Goal: Information Seeking & Learning: Learn about a topic

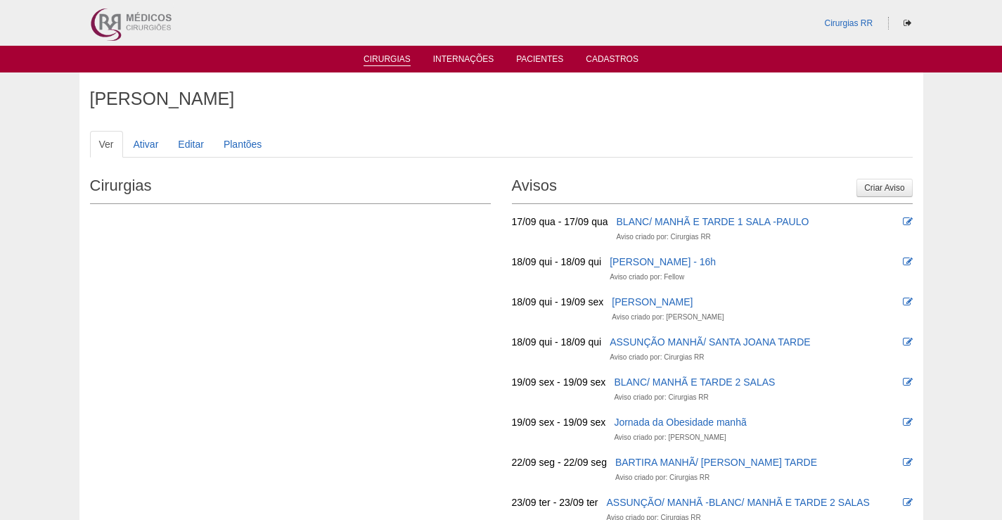
click at [374, 54] on link "Cirurgias" at bounding box center [387, 60] width 47 height 12
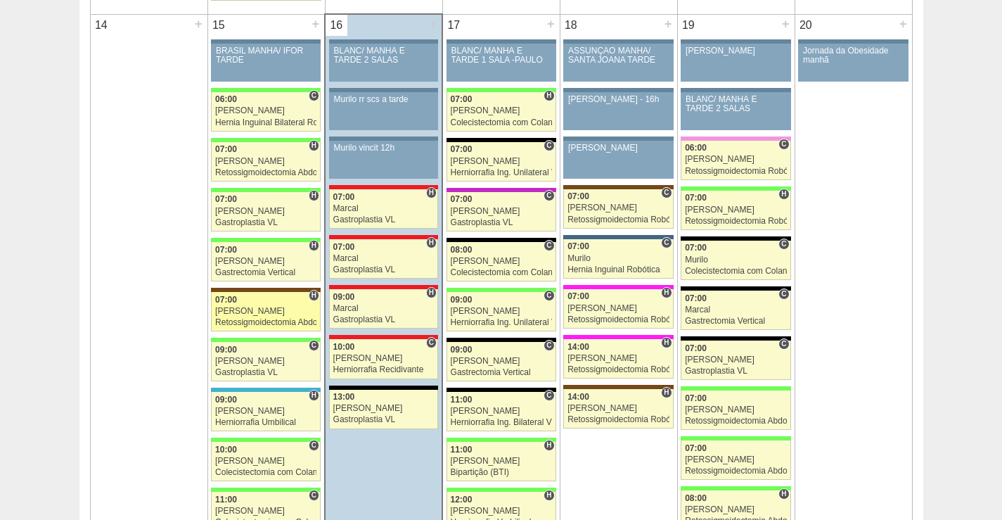
scroll to position [1407, 0]
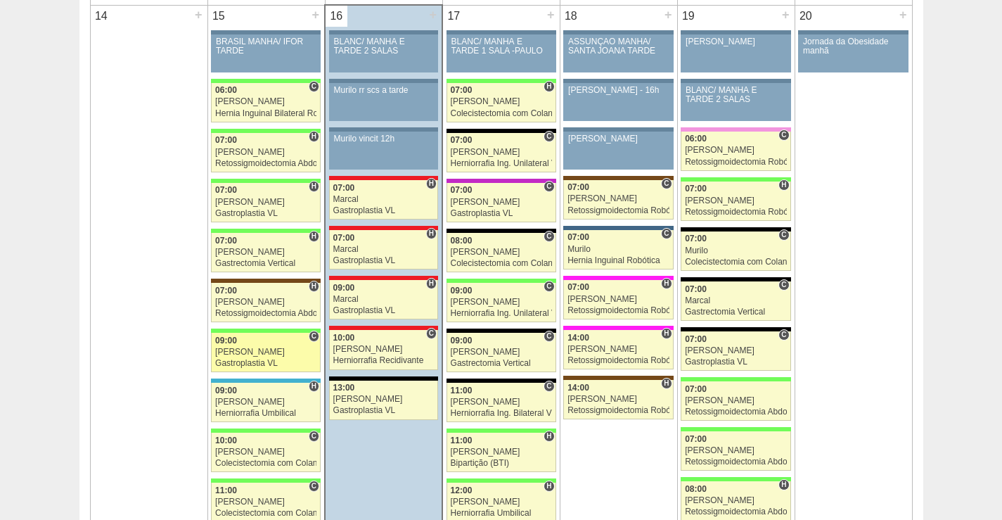
click at [284, 355] on div "[PERSON_NAME]" at bounding box center [265, 352] width 101 height 9
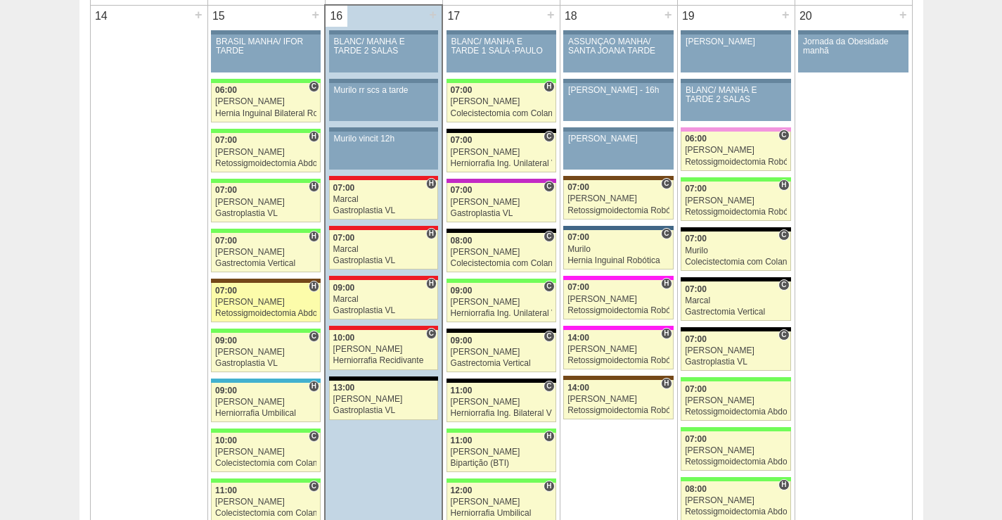
scroll to position [1407, 0]
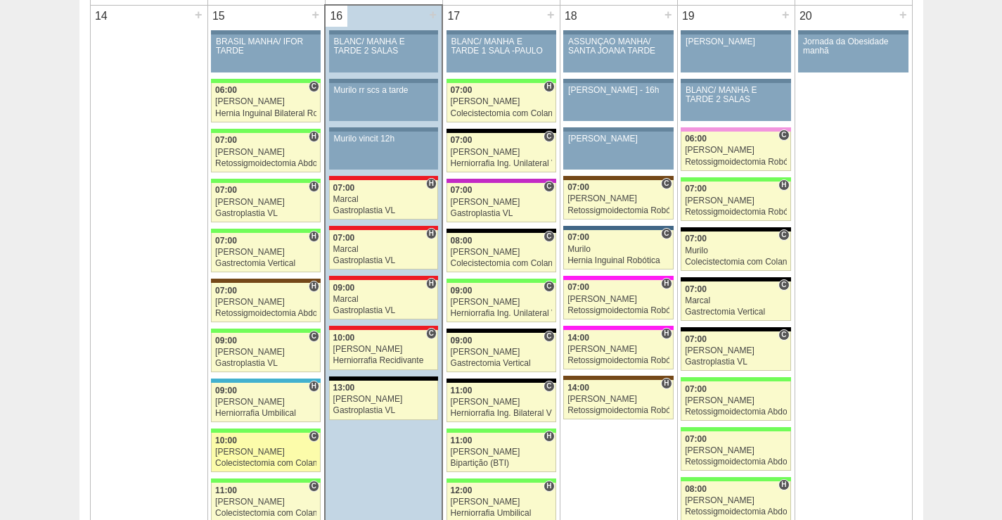
click at [285, 450] on div "[PERSON_NAME]" at bounding box center [265, 451] width 101 height 9
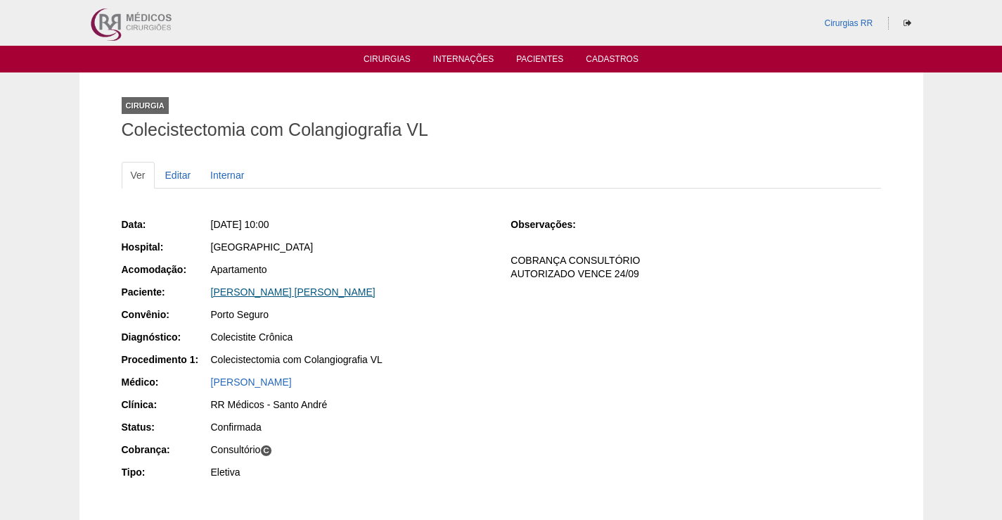
click at [284, 295] on link "[PERSON_NAME] [PERSON_NAME]" at bounding box center [293, 291] width 165 height 11
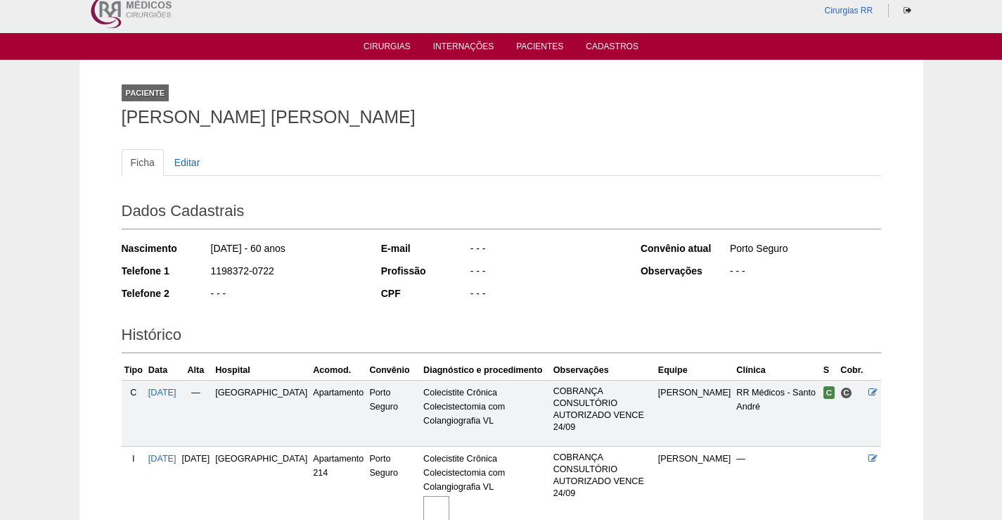
scroll to position [173, 0]
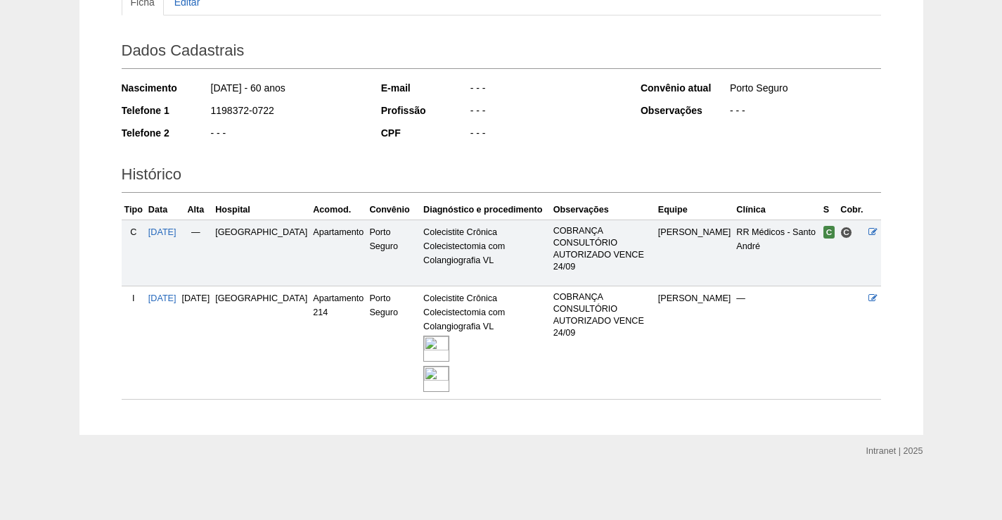
click at [423, 350] on img at bounding box center [436, 349] width 26 height 26
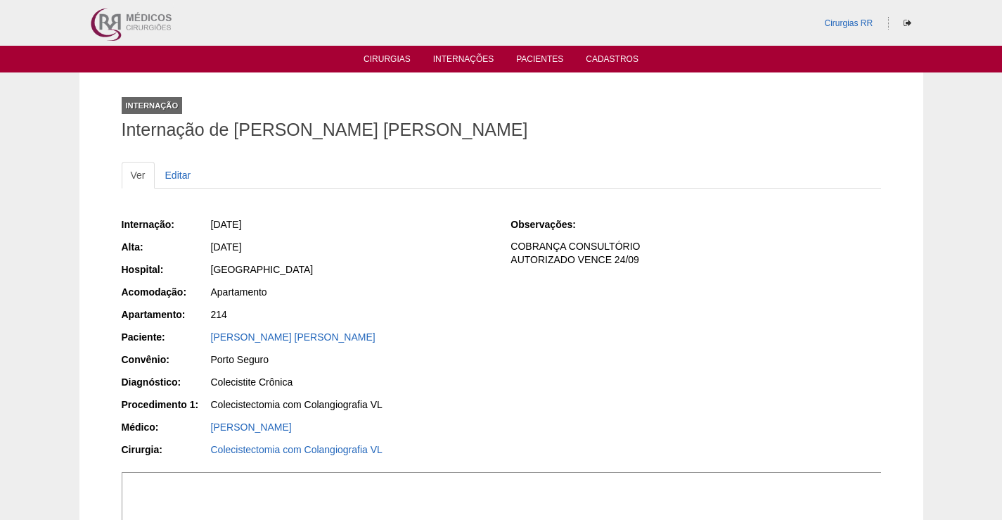
scroll to position [281, 0]
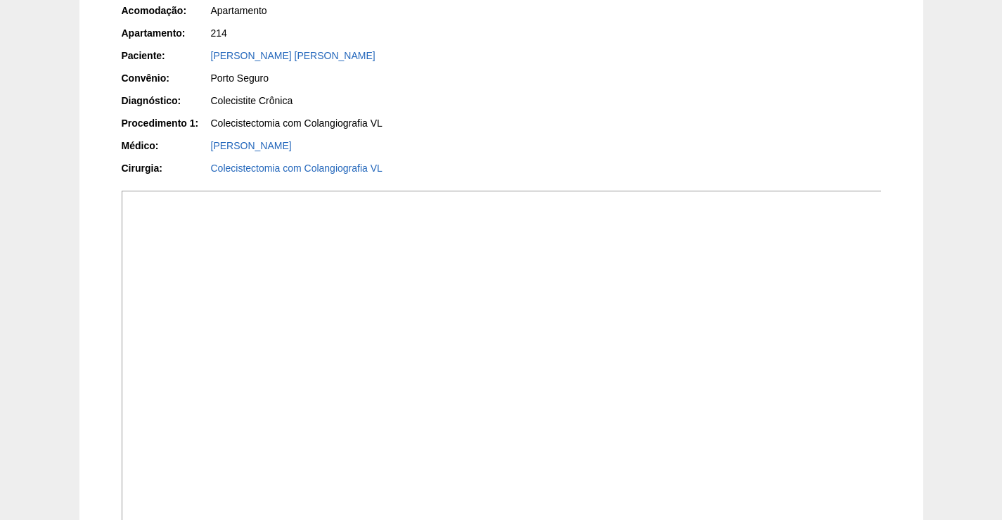
click at [497, 429] on img at bounding box center [502, 363] width 761 height 344
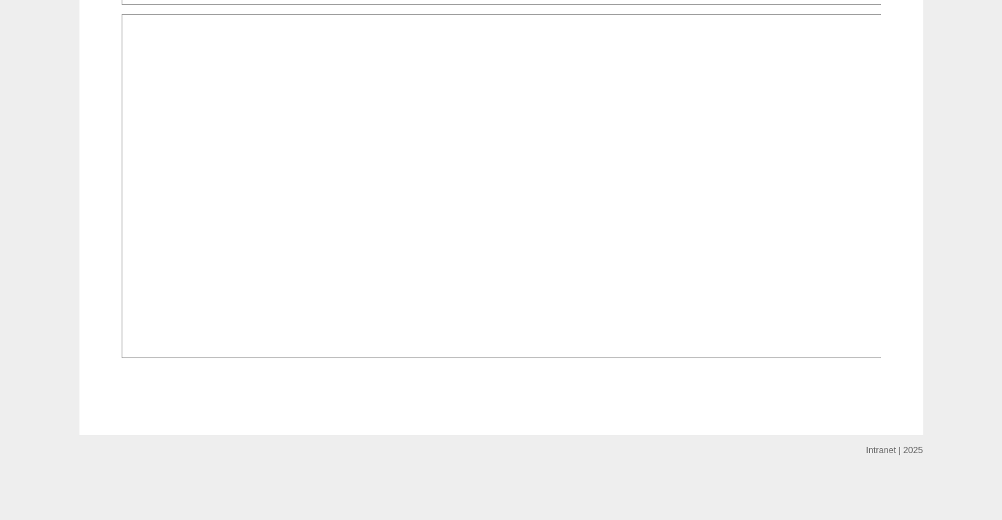
scroll to position [2251, 0]
click at [580, 358] on img at bounding box center [502, 186] width 761 height 344
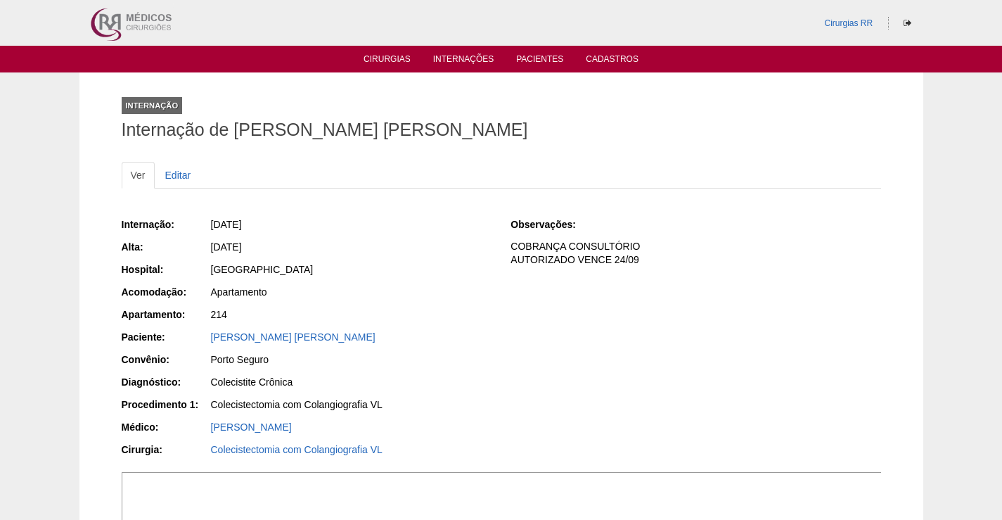
scroll to position [2251, 0]
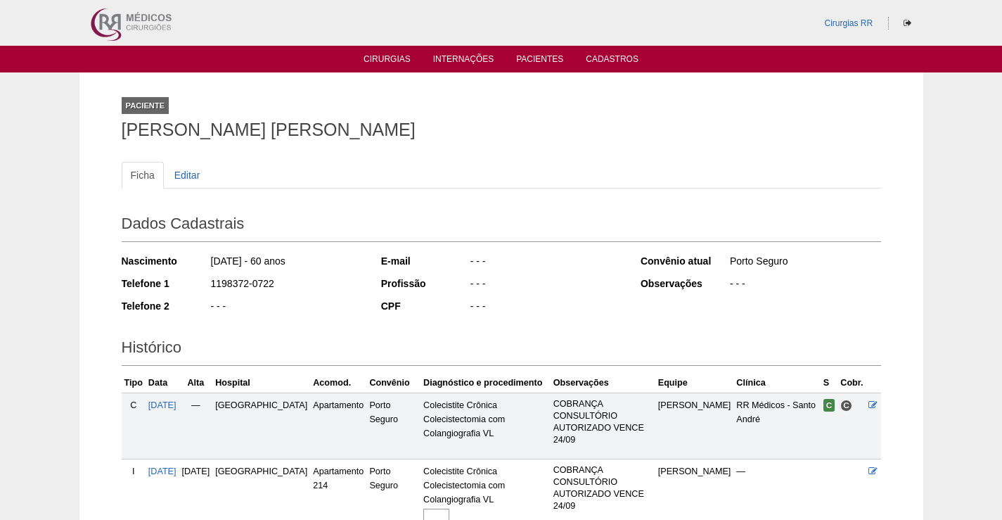
scroll to position [173, 0]
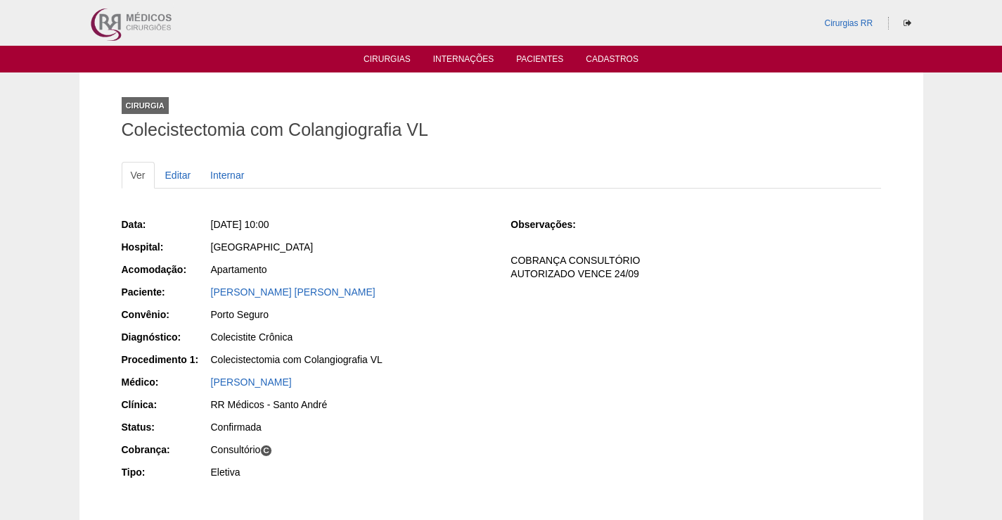
drag, startPoint x: 404, startPoint y: 291, endPoint x: 200, endPoint y: 302, distance: 203.6
click at [200, 300] on div "Paciente: Marcia Aparecida Rondelli Fuentes" at bounding box center [307, 294] width 370 height 18
copy link "[PERSON_NAME] [PERSON_NAME]"
click at [276, 293] on link "[PERSON_NAME] [PERSON_NAME]" at bounding box center [293, 291] width 165 height 11
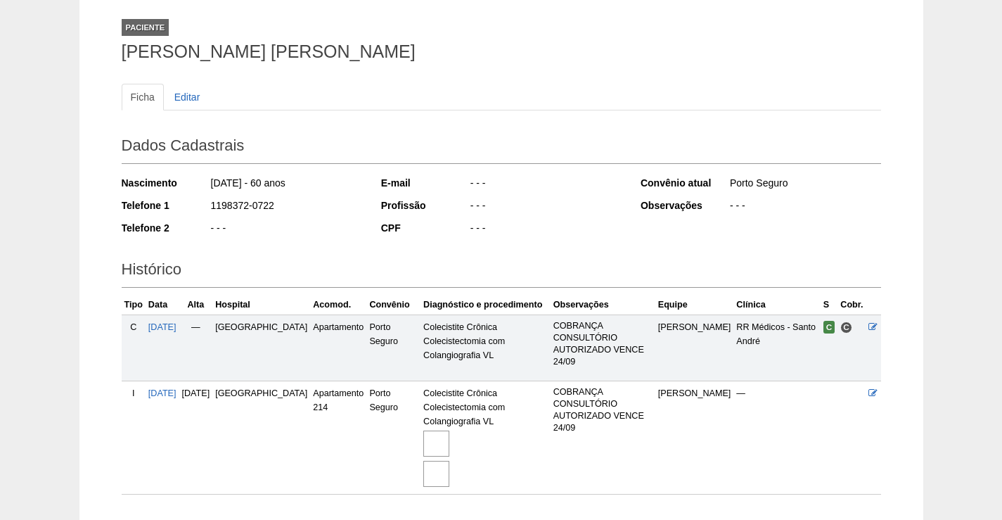
scroll to position [173, 0]
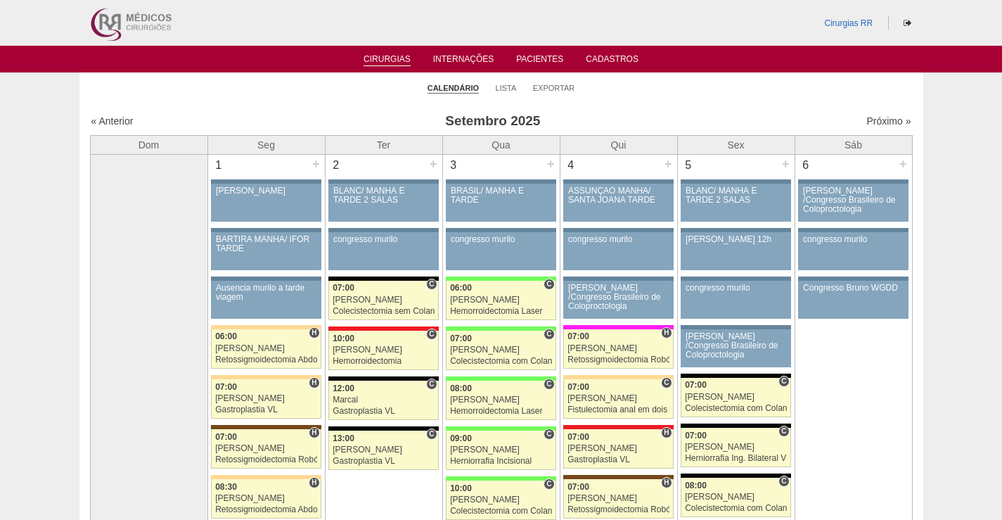
scroll to position [1407, 0]
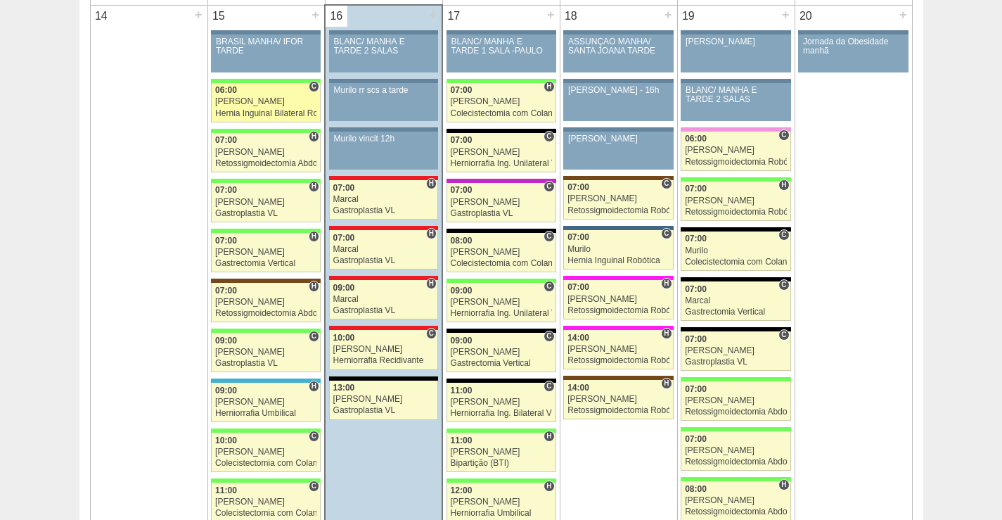
click at [252, 100] on div "[PERSON_NAME]" at bounding box center [265, 101] width 101 height 9
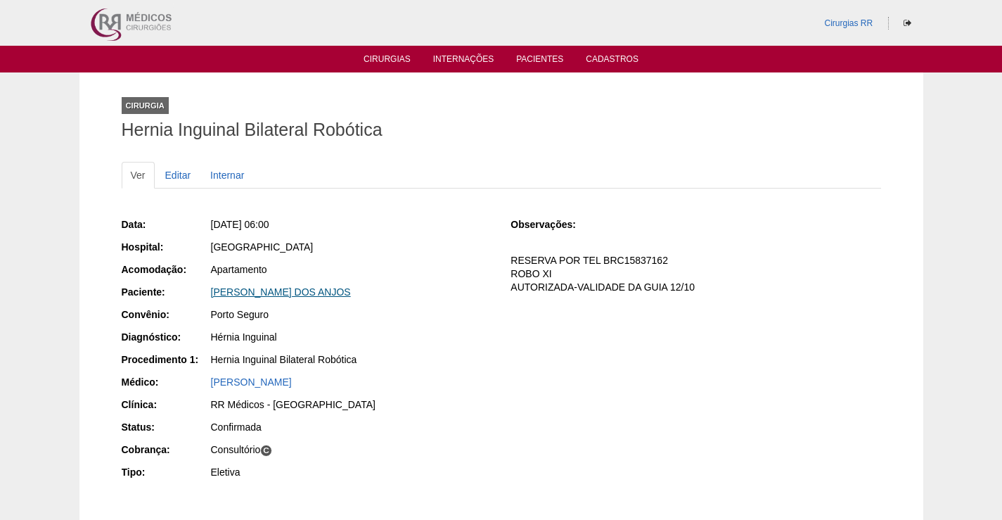
click at [283, 295] on link "LUCAS COSTA DOS ANJOS" at bounding box center [281, 291] width 140 height 11
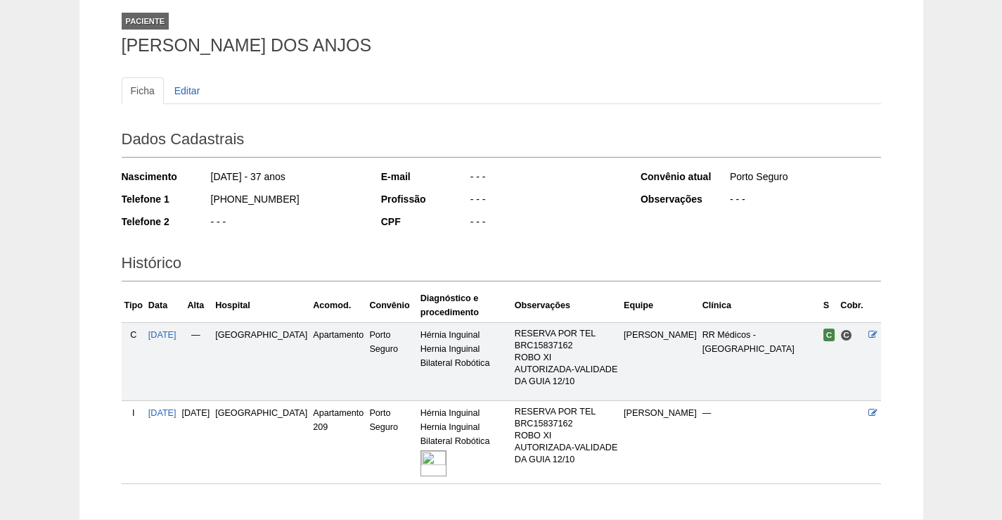
scroll to position [169, 0]
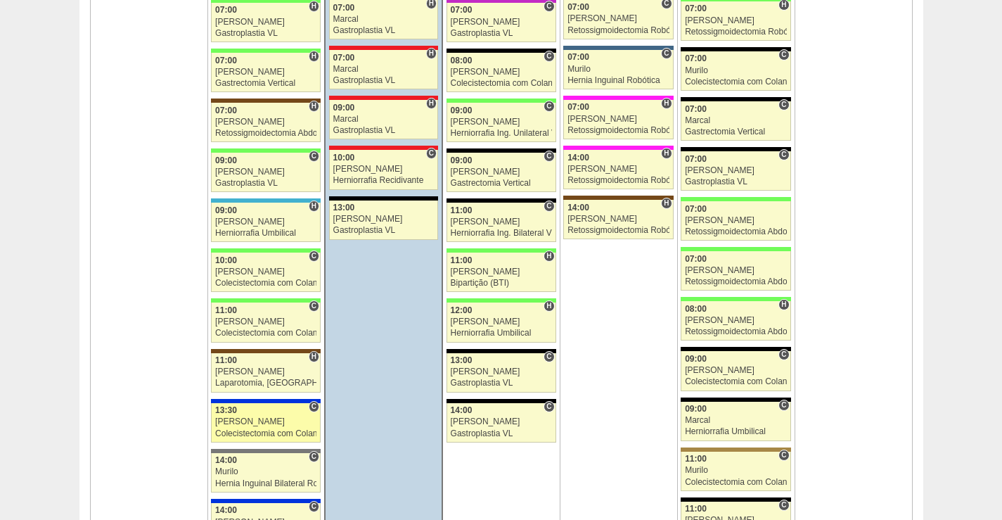
scroll to position [1618, 0]
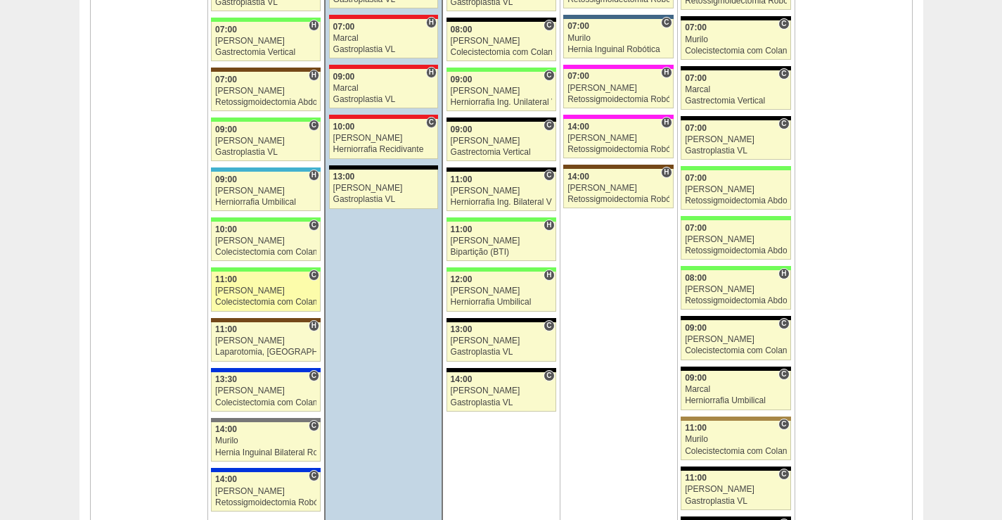
click at [292, 286] on link "88560 [PERSON_NAME] C 11:00 [PERSON_NAME] Colecistectomia com Colangiografia VL…" at bounding box center [266, 291] width 110 height 39
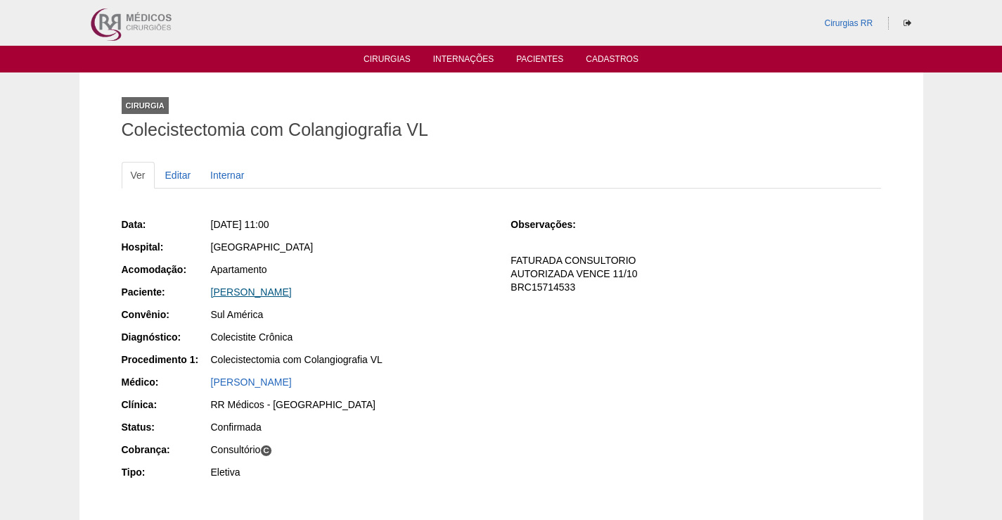
click at [292, 288] on link "[PERSON_NAME]" at bounding box center [251, 291] width 81 height 11
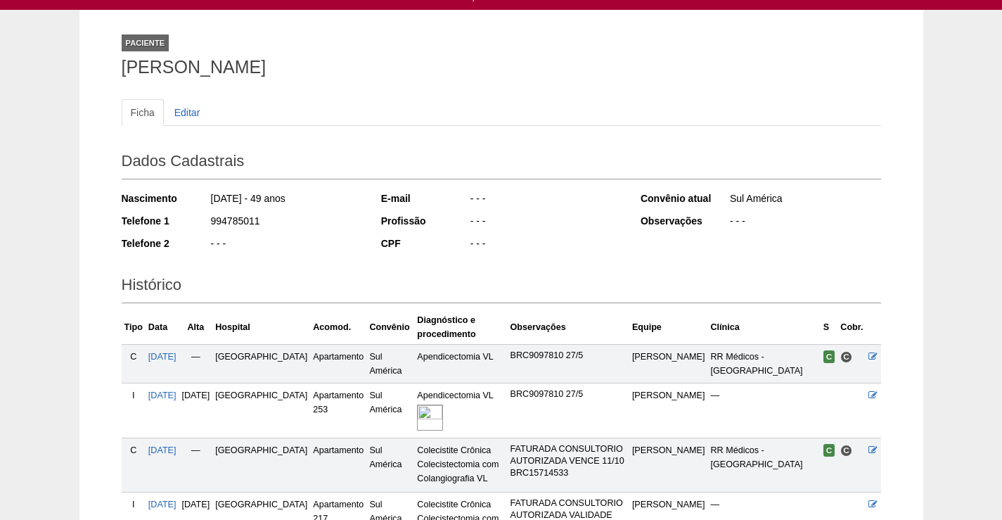
scroll to position [269, 0]
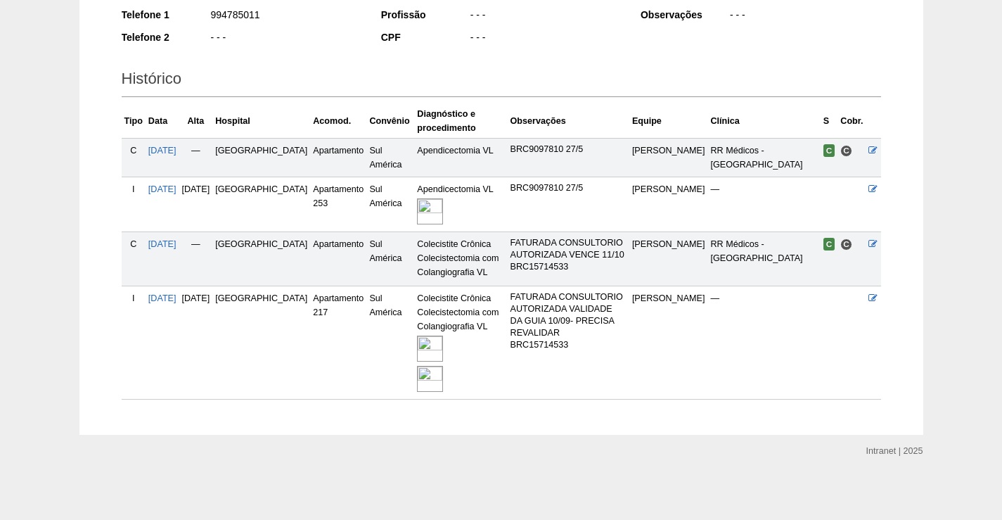
click at [417, 349] on img at bounding box center [430, 349] width 26 height 26
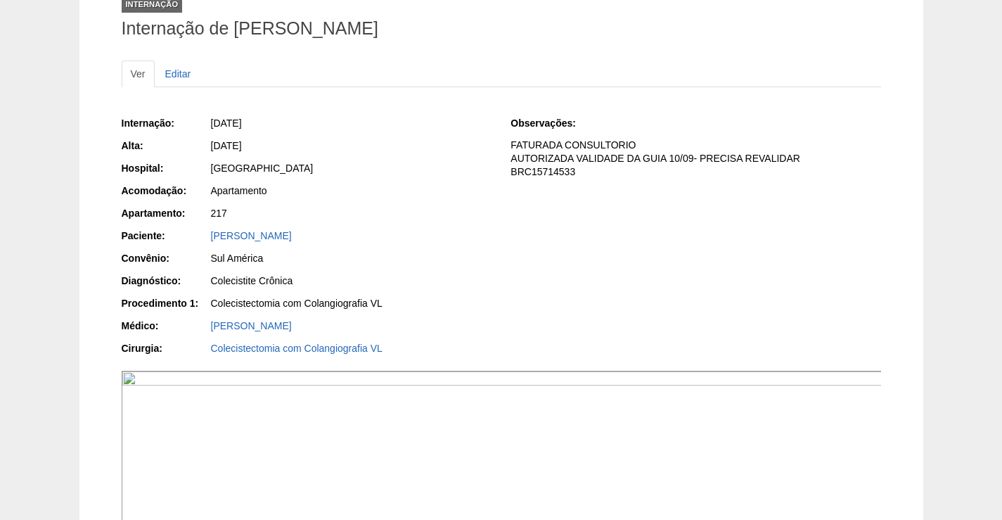
scroll to position [211, 0]
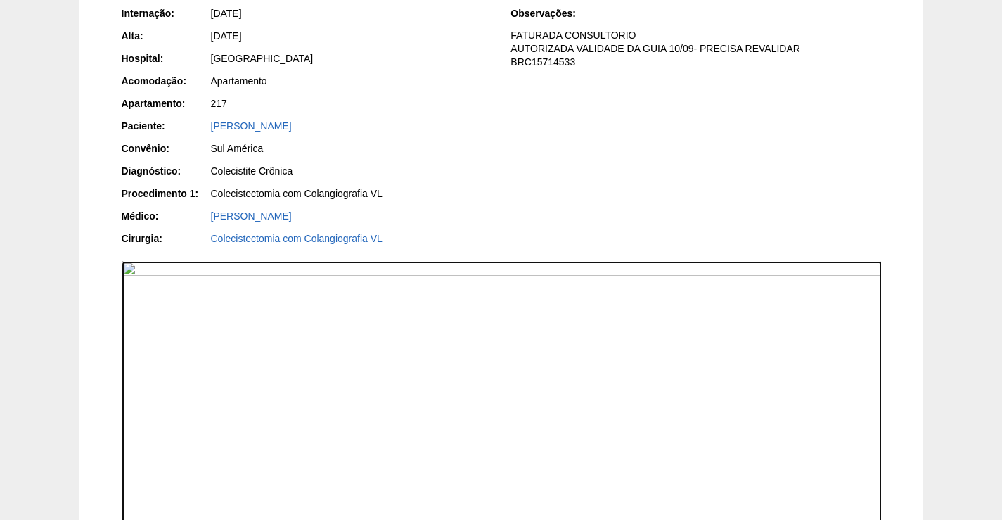
drag, startPoint x: 594, startPoint y: 447, endPoint x: 842, endPoint y: 60, distance: 458.8
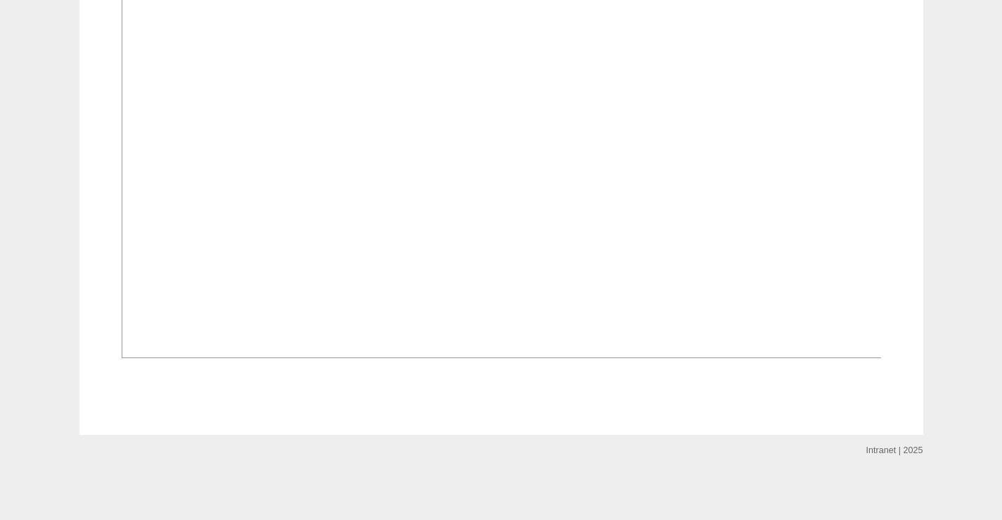
scroll to position [1548, 0]
click at [563, 285] on img at bounding box center [502, 72] width 761 height 571
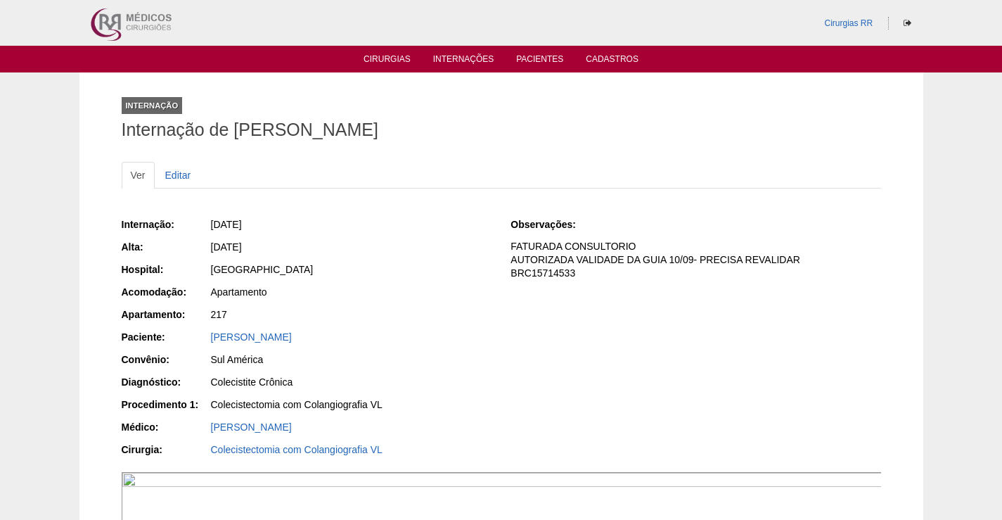
scroll to position [1548, 0]
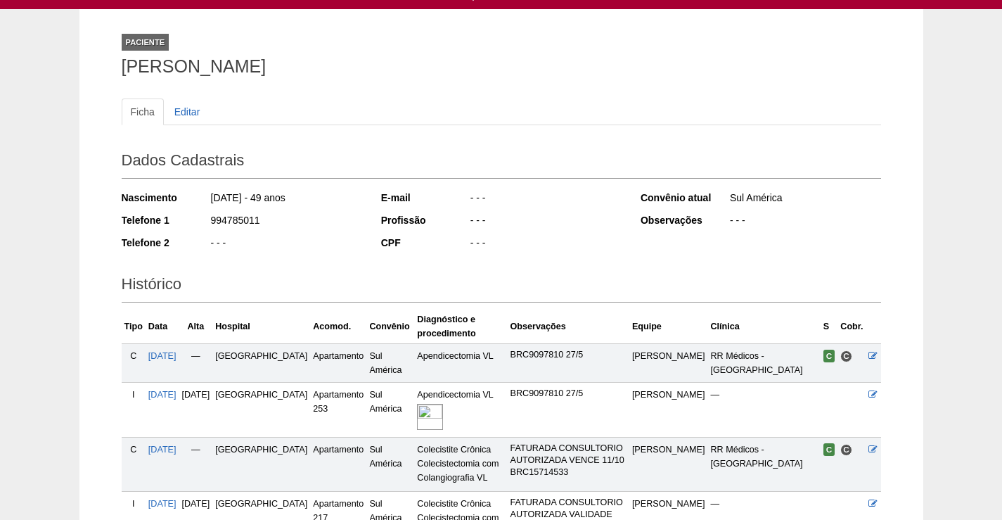
scroll to position [58, 0]
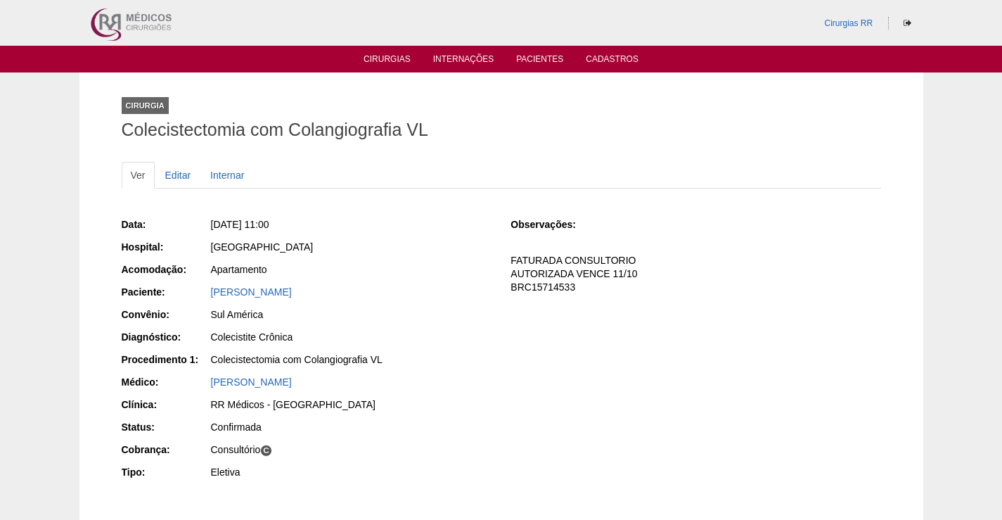
drag, startPoint x: 358, startPoint y: 290, endPoint x: 200, endPoint y: 293, distance: 157.6
click at [200, 293] on div "Paciente: [PERSON_NAME]" at bounding box center [307, 294] width 370 height 18
copy div "Paciente: [PERSON_NAME]"
click at [290, 298] on div "[PERSON_NAME]" at bounding box center [351, 292] width 281 height 14
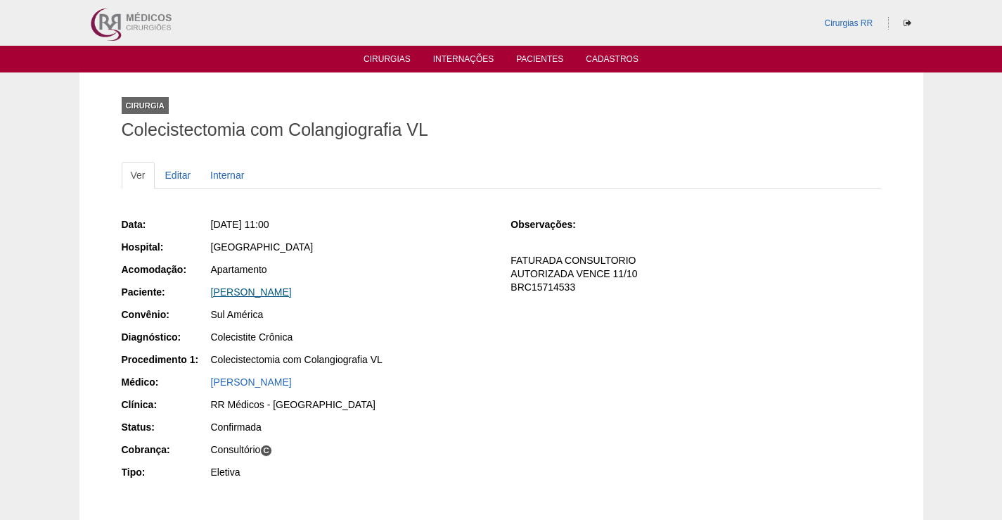
click at [260, 290] on link "[PERSON_NAME]" at bounding box center [251, 291] width 81 height 11
drag, startPoint x: 348, startPoint y: 291, endPoint x: 193, endPoint y: 327, distance: 158.9
click at [191, 309] on div "Data: [DATE] 11:00 Hospital: [GEOGRAPHIC_DATA] Acomodação: Apartamento Paciente…" at bounding box center [307, 349] width 370 height 275
copy div "Convênio:"
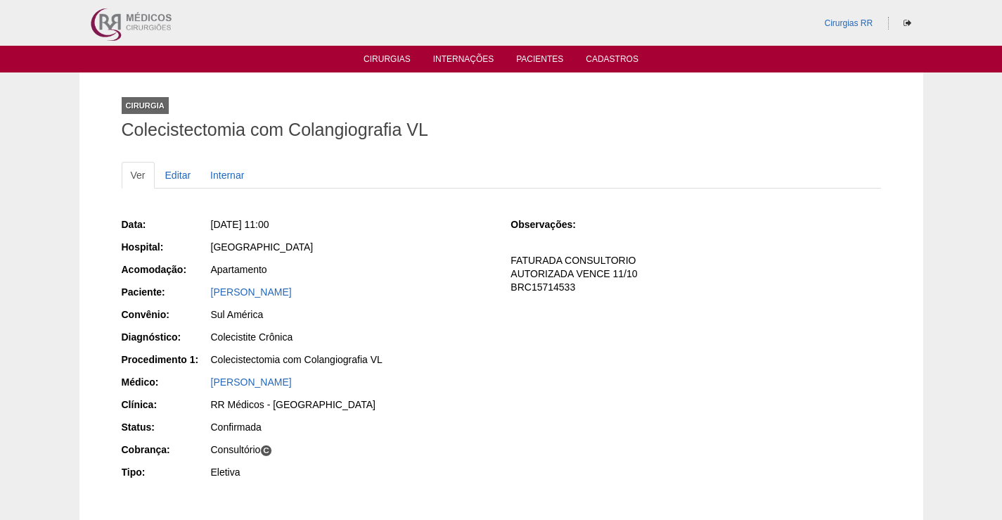
click at [352, 279] on div "Apartamento" at bounding box center [351, 271] width 282 height 18
drag, startPoint x: 338, startPoint y: 292, endPoint x: 200, endPoint y: 293, distance: 137.9
click at [202, 286] on div "Paciente: [PERSON_NAME]" at bounding box center [307, 294] width 370 height 18
copy div "Paciente: [PERSON_NAME]"
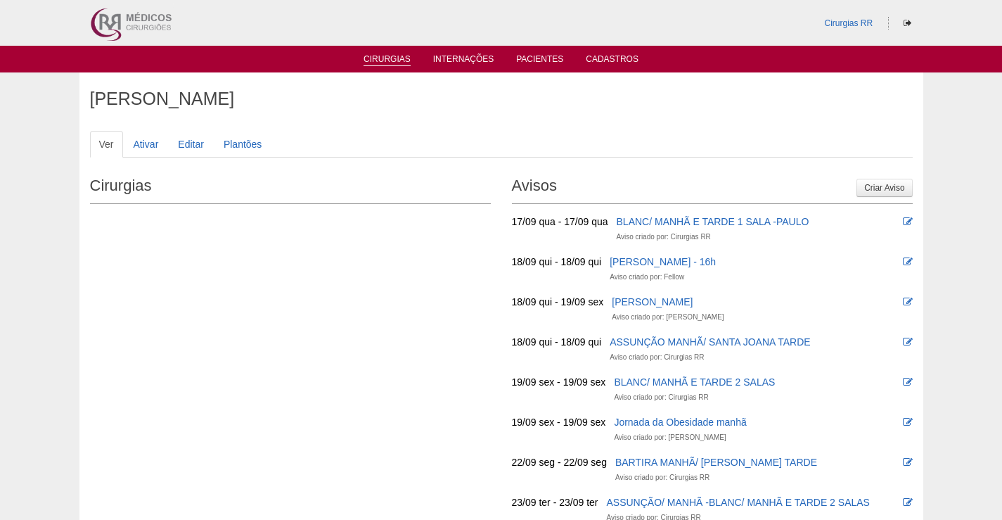
click at [377, 64] on link "Cirurgias" at bounding box center [387, 60] width 47 height 12
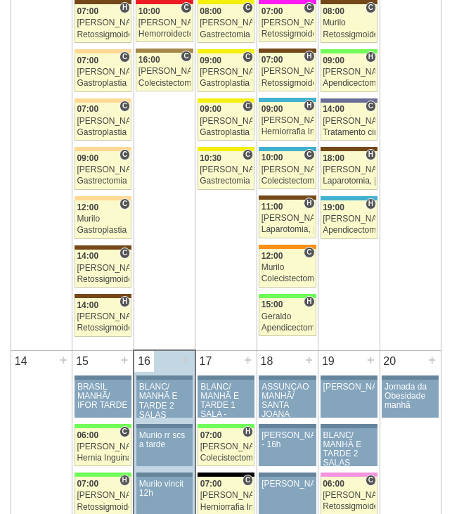
scroll to position [1196, 0]
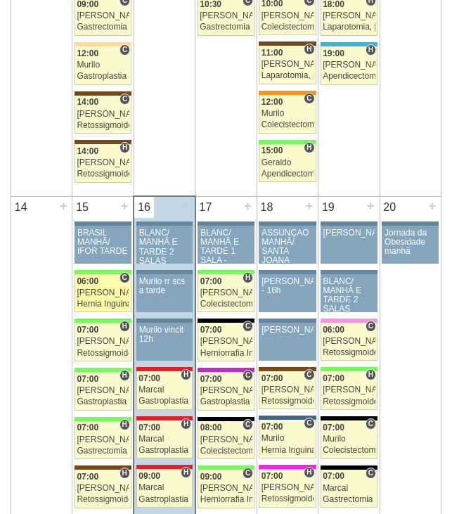
click at [101, 286] on div "06:00" at bounding box center [103, 281] width 52 height 9
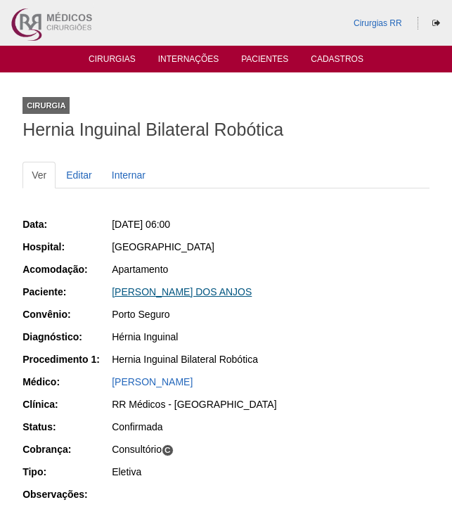
click at [206, 289] on link "LUCAS COSTA DOS ANJOS" at bounding box center [182, 291] width 140 height 11
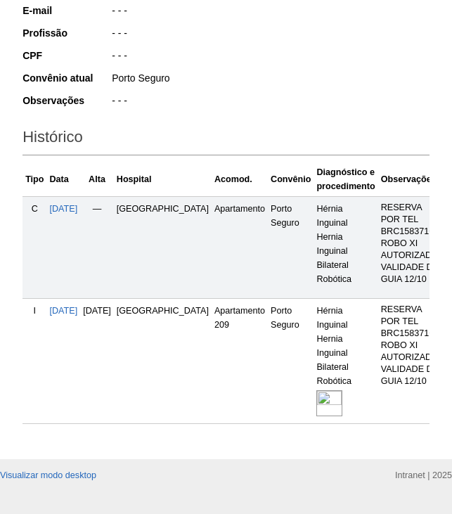
scroll to position [352, 0]
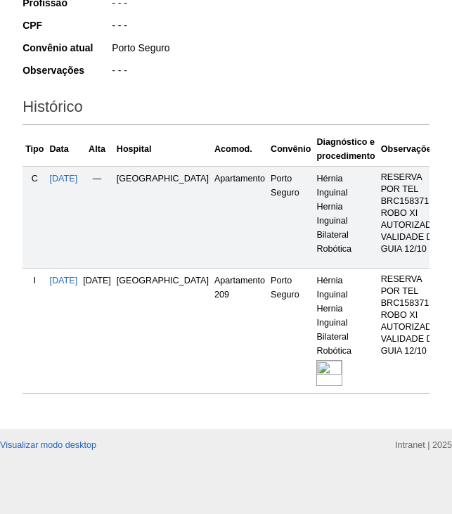
click at [317, 366] on img at bounding box center [330, 373] width 26 height 26
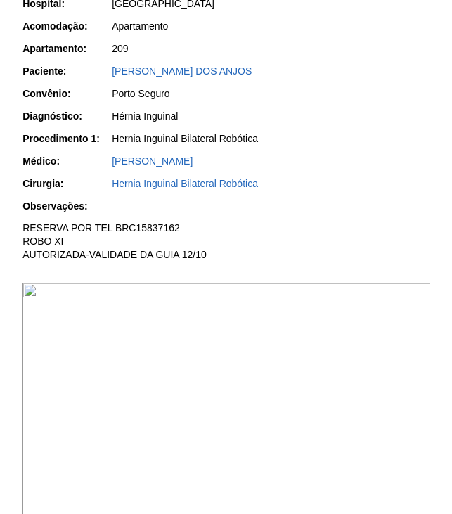
scroll to position [422, 0]
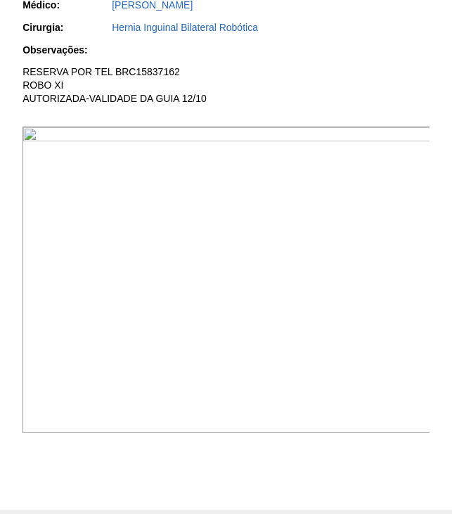
click at [286, 202] on img at bounding box center [227, 280] width 409 height 307
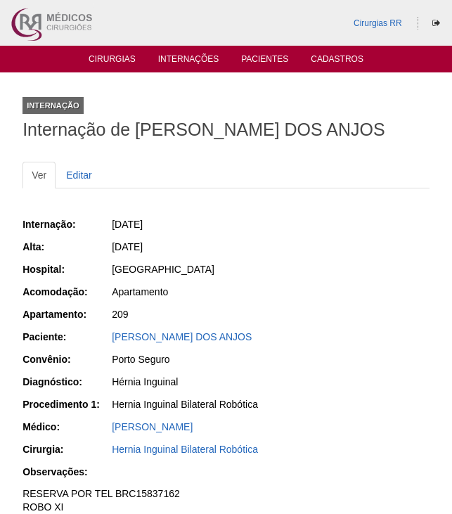
scroll to position [421, 0]
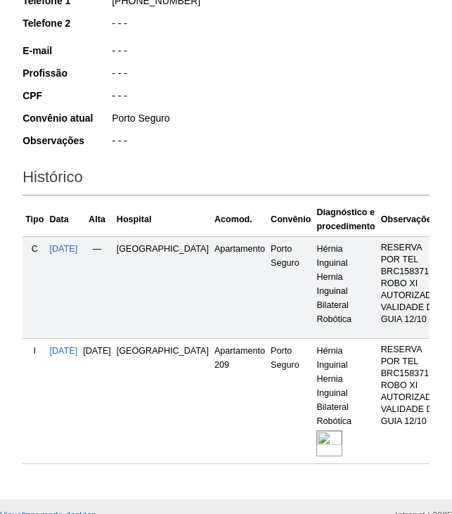
scroll to position [210, 0]
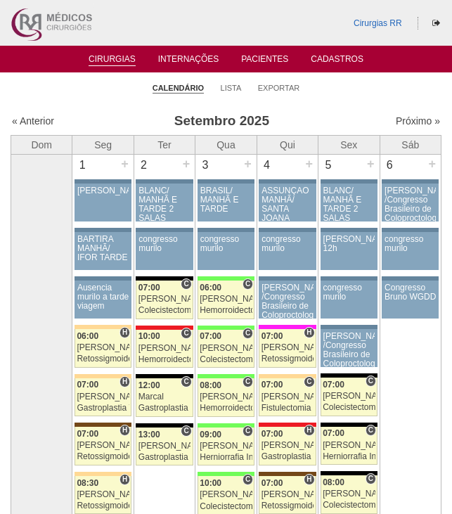
scroll to position [1196, 0]
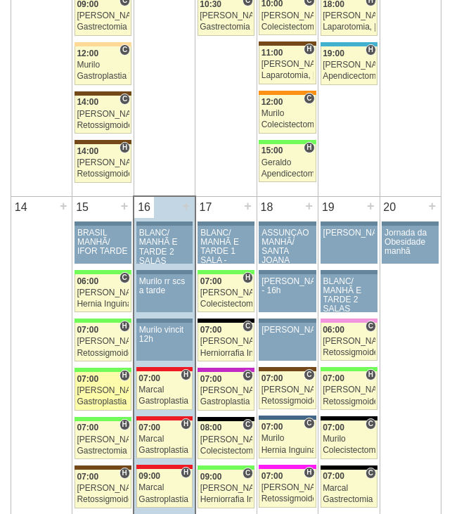
click at [108, 389] on div "[PERSON_NAME]" at bounding box center [103, 390] width 52 height 9
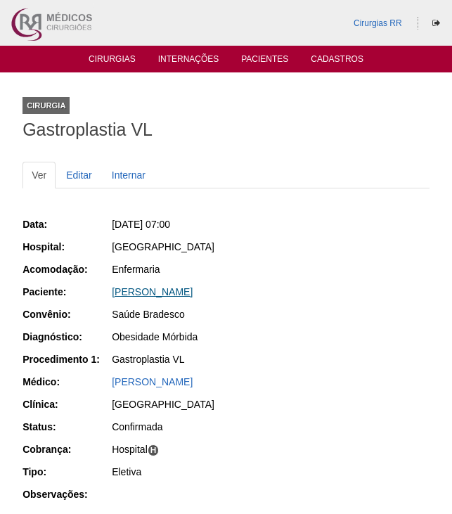
click at [146, 289] on link "[PERSON_NAME]" at bounding box center [152, 291] width 81 height 11
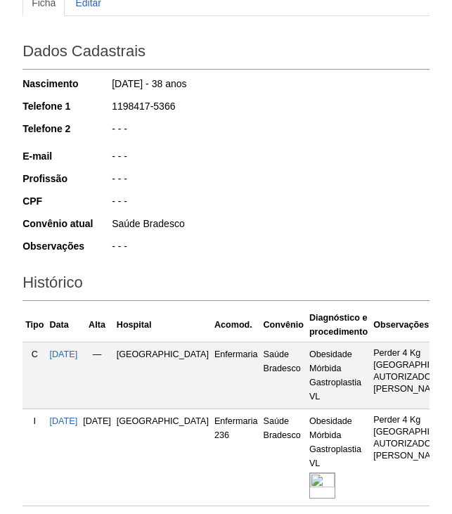
scroll to position [281, 0]
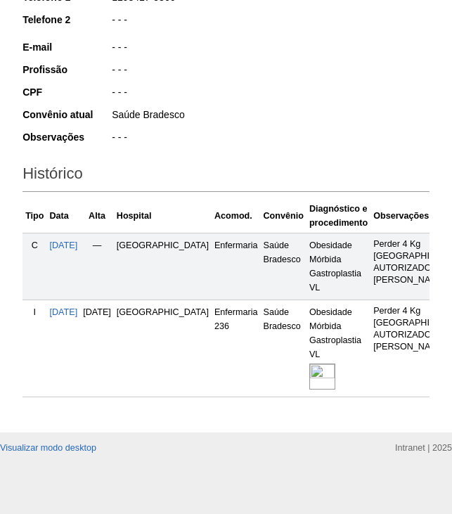
click at [310, 376] on img at bounding box center [323, 377] width 26 height 26
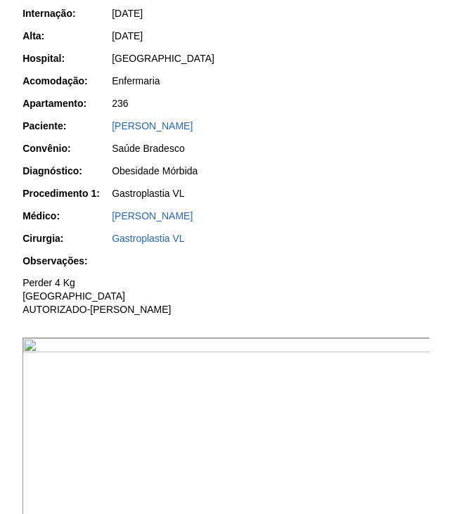
scroll to position [381, 0]
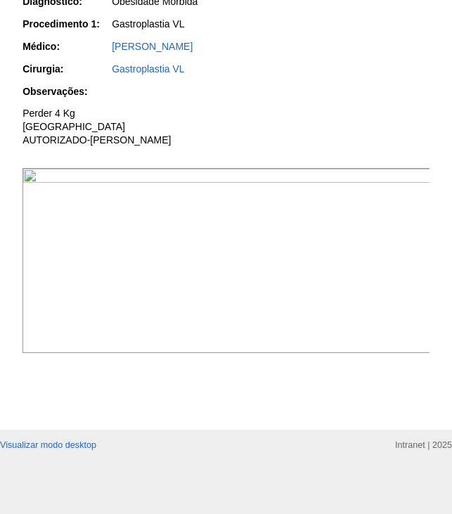
click at [351, 295] on img at bounding box center [227, 260] width 409 height 185
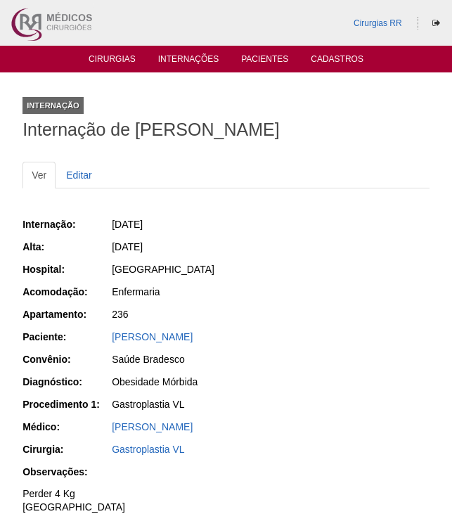
scroll to position [379, 0]
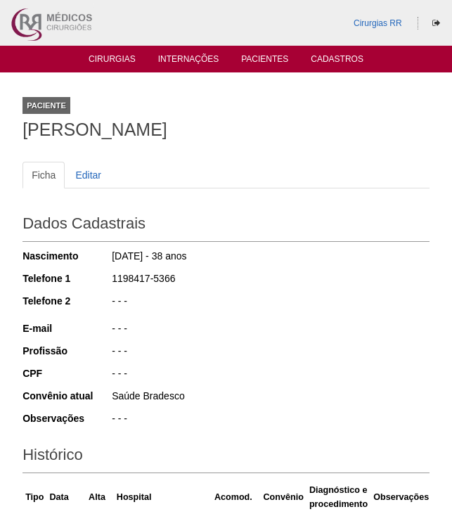
scroll to position [280, 0]
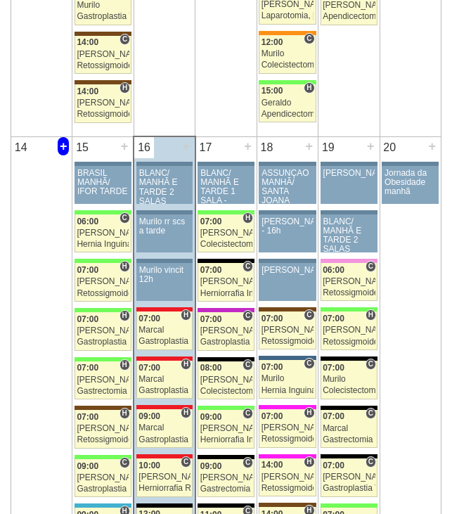
scroll to position [1337, 0]
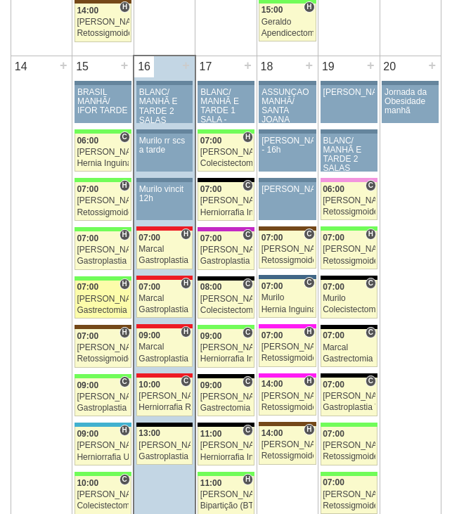
click at [100, 298] on div "Felipe Rossi" at bounding box center [103, 299] width 52 height 9
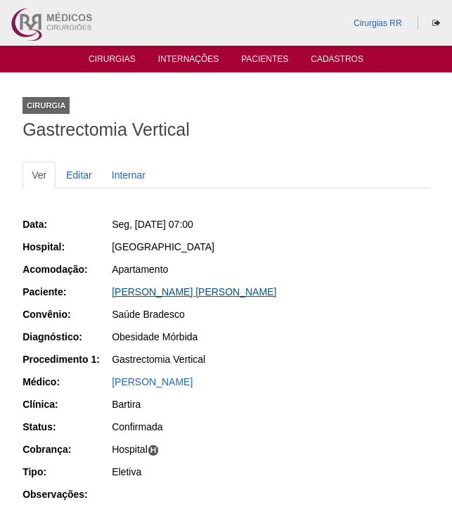
click at [168, 293] on link "[PERSON_NAME] [PERSON_NAME]" at bounding box center [194, 291] width 165 height 11
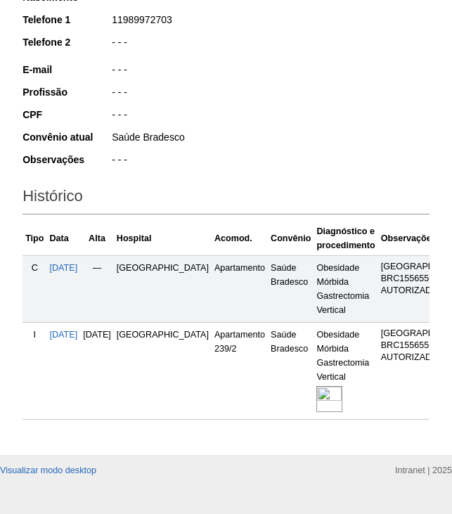
scroll to position [281, 0]
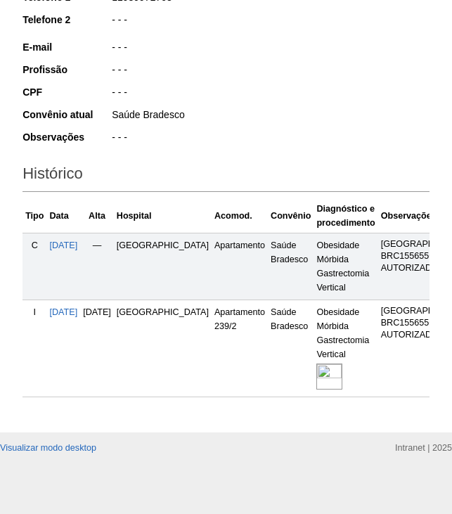
click at [317, 369] on img at bounding box center [330, 377] width 26 height 26
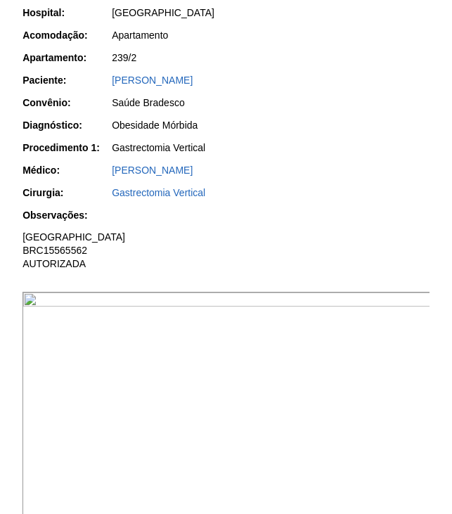
scroll to position [281, 0]
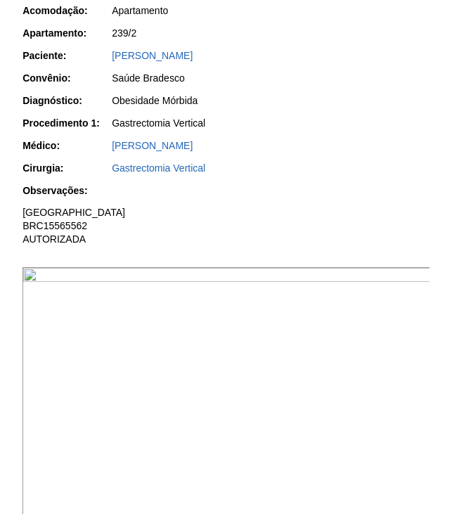
click at [318, 349] on img at bounding box center [227, 420] width 409 height 307
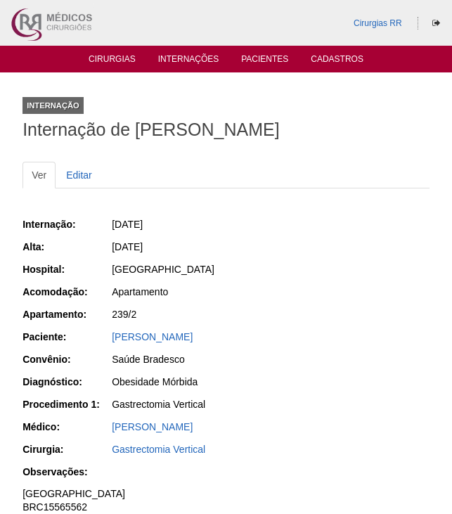
scroll to position [281, 0]
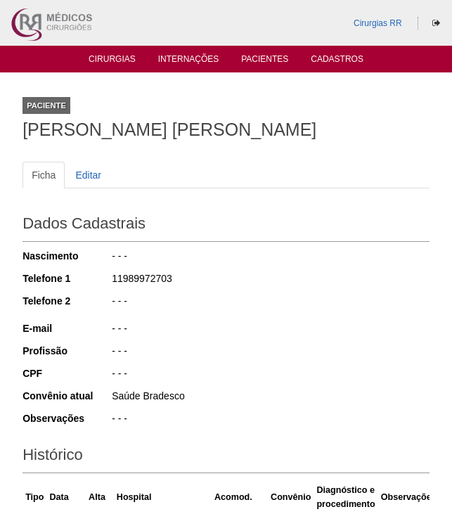
scroll to position [280, 0]
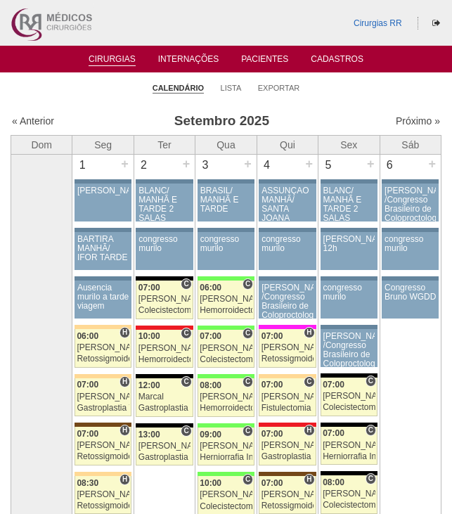
scroll to position [1337, 0]
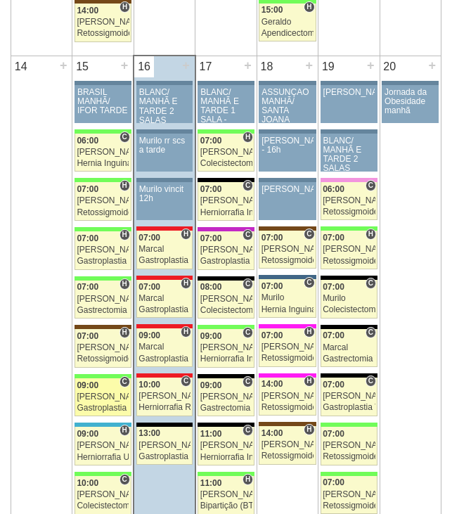
click at [105, 389] on div "09:00" at bounding box center [103, 385] width 52 height 9
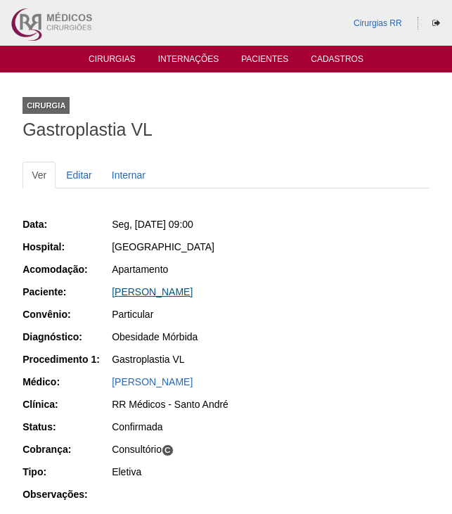
click at [153, 294] on link "[PERSON_NAME]" at bounding box center [152, 291] width 81 height 11
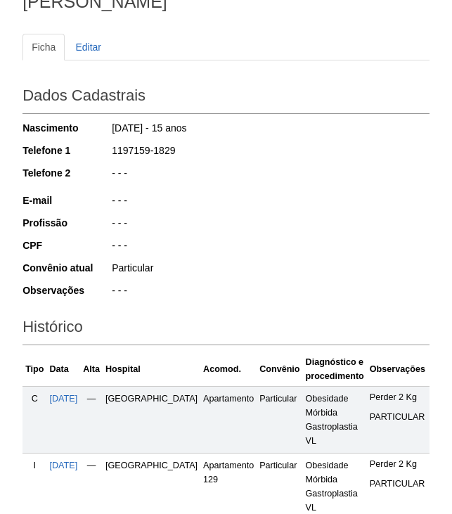
scroll to position [281, 0]
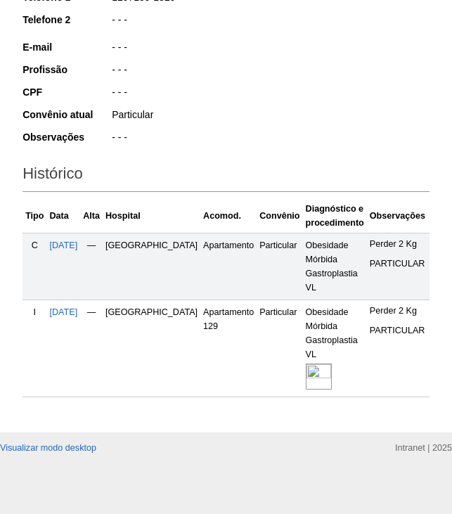
drag, startPoint x: 279, startPoint y: 369, endPoint x: 313, endPoint y: 346, distance: 41.2
click at [306, 369] on img at bounding box center [319, 377] width 26 height 26
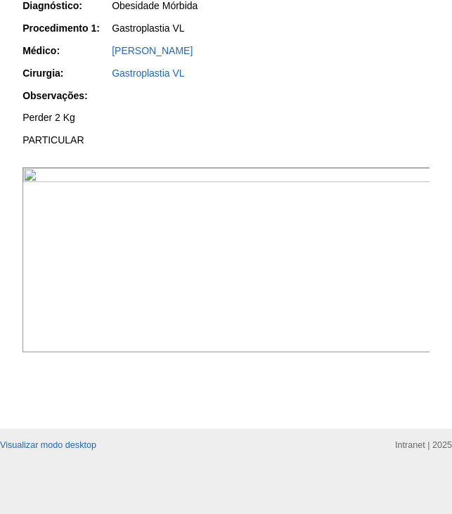
scroll to position [352, 0]
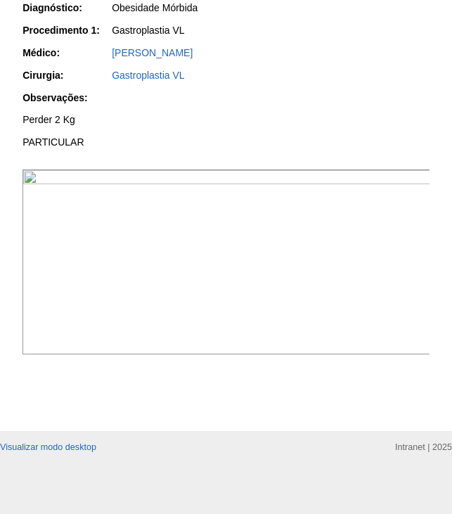
click at [310, 304] on img at bounding box center [227, 262] width 409 height 185
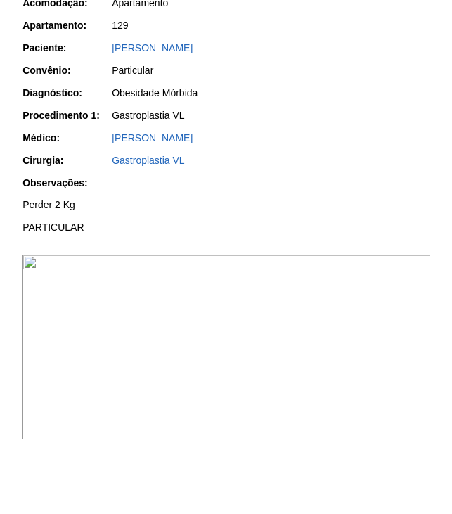
scroll to position [141, 0]
